Goal: Task Accomplishment & Management: Manage account settings

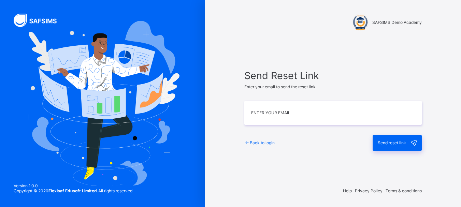
click at [380, 141] on span "Send reset link" at bounding box center [392, 142] width 28 height 5
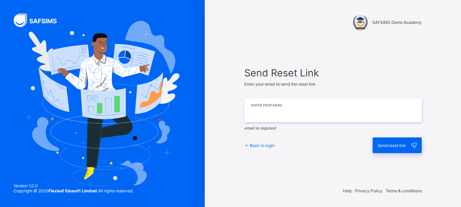
click at [308, 104] on input "email" at bounding box center [332, 110] width 177 height 24
type input "**********"
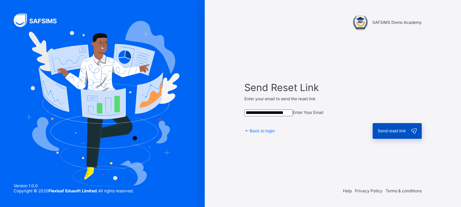
click at [416, 135] on icon at bounding box center [414, 131] width 10 height 8
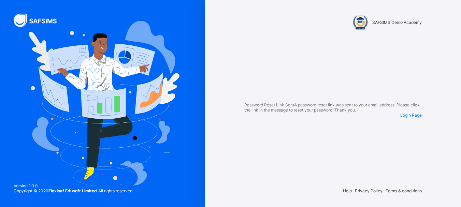
click at [405, 118] on span "Login Page" at bounding box center [410, 115] width 21 height 5
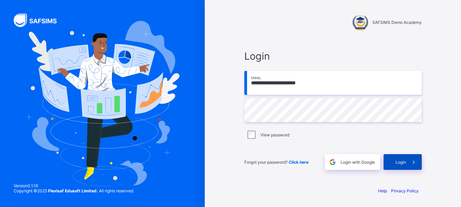
click at [401, 159] on div "Login" at bounding box center [403, 162] width 38 height 16
click at [401, 165] on div "Login" at bounding box center [403, 162] width 38 height 16
click at [402, 163] on span "Login" at bounding box center [400, 162] width 11 height 5
click at [399, 162] on span "Login" at bounding box center [400, 162] width 11 height 5
